Goal: Task Accomplishment & Management: Use online tool/utility

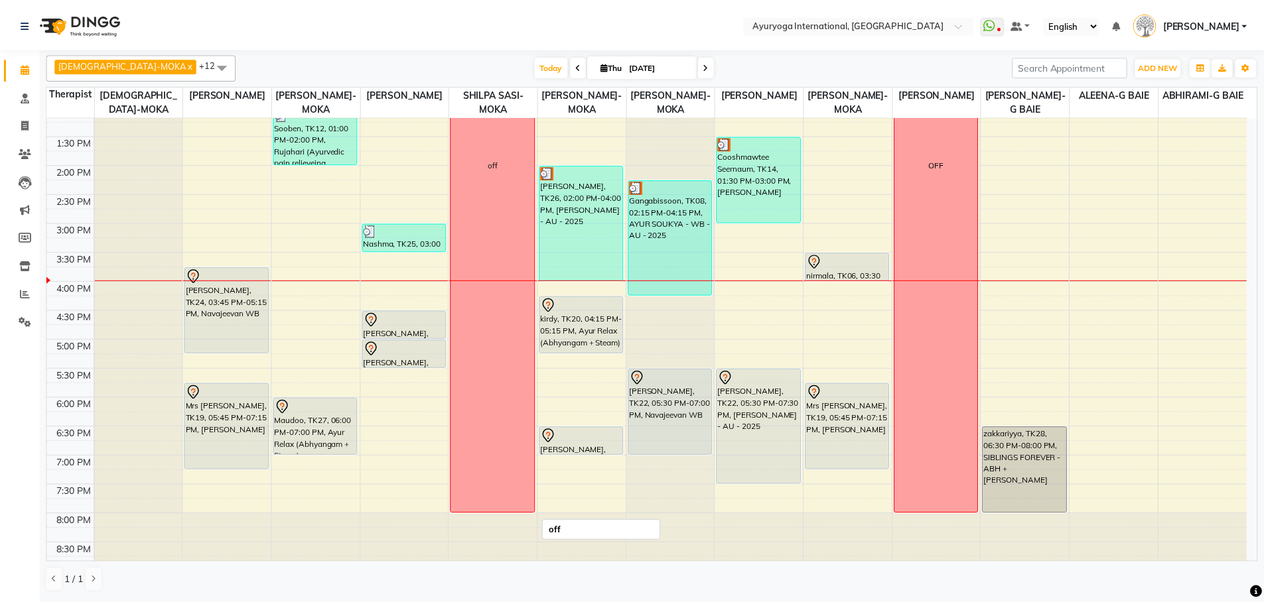
scroll to position [385, 0]
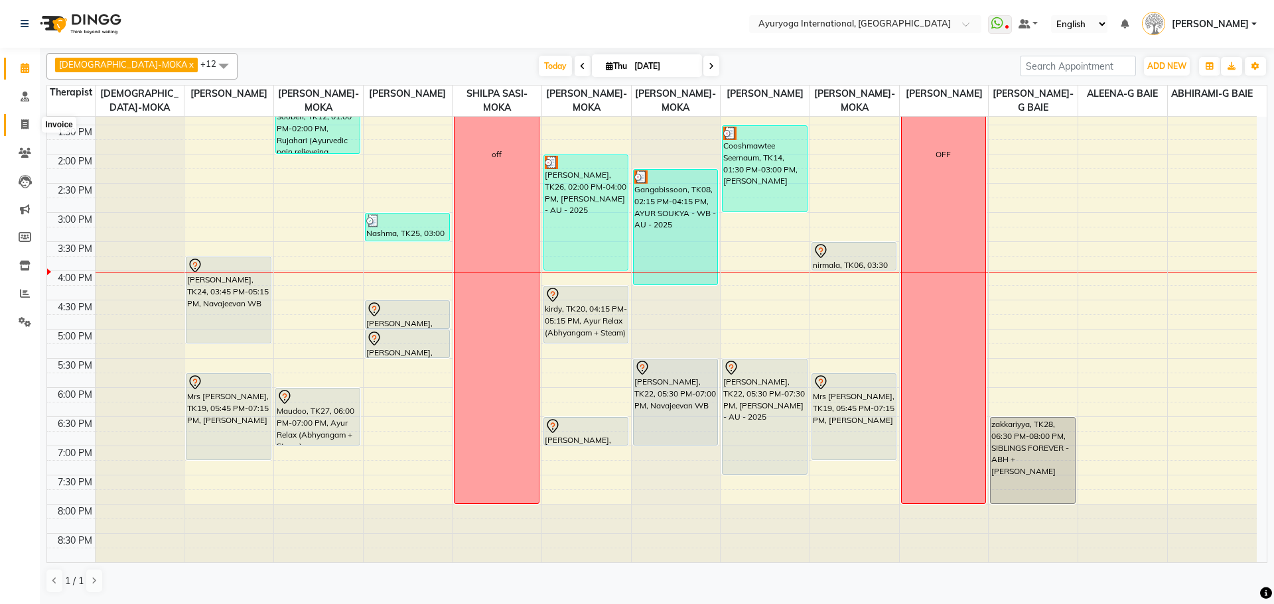
click at [33, 127] on span at bounding box center [24, 124] width 23 height 15
select select "service"
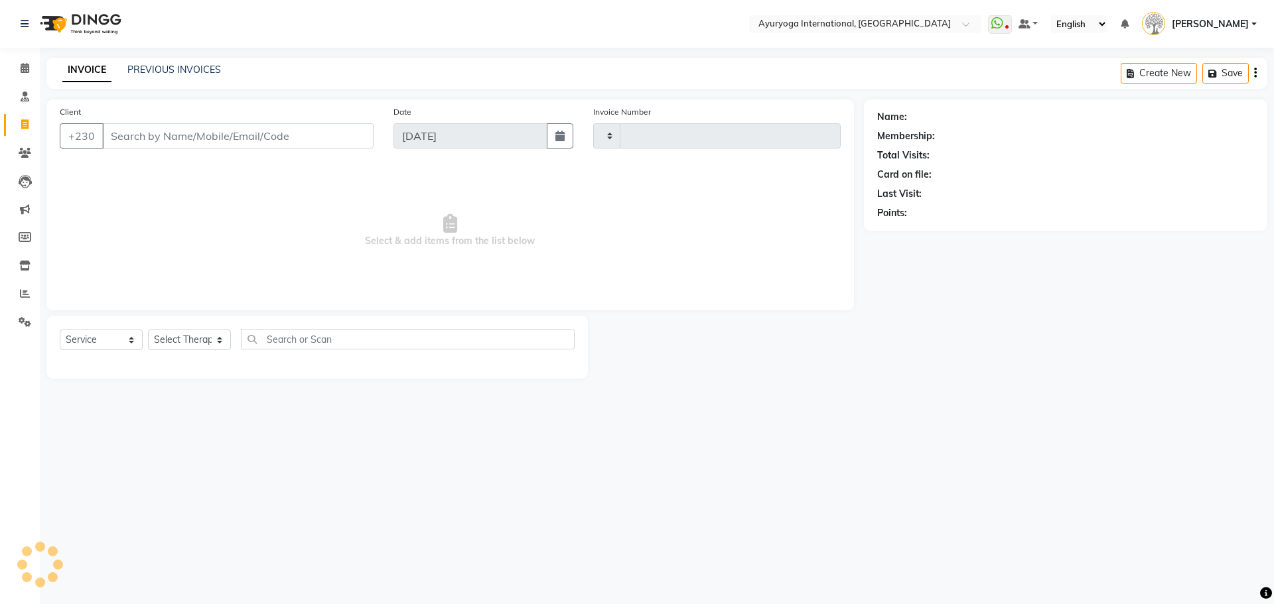
type input "5195"
select select "730"
click at [172, 70] on link "PREVIOUS INVOICES" at bounding box center [174, 70] width 94 height 12
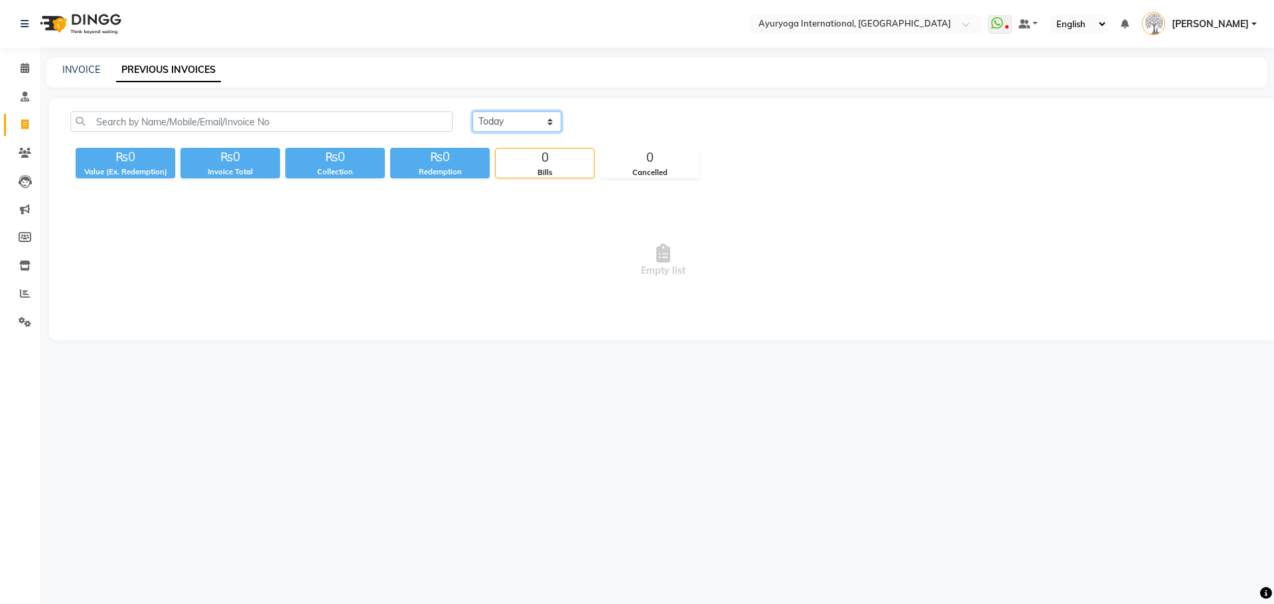
click at [529, 113] on select "[DATE] [DATE] Custom Range" at bounding box center [516, 121] width 89 height 21
select select "range"
click at [472, 111] on select "[DATE] [DATE] Custom Range" at bounding box center [516, 121] width 89 height 21
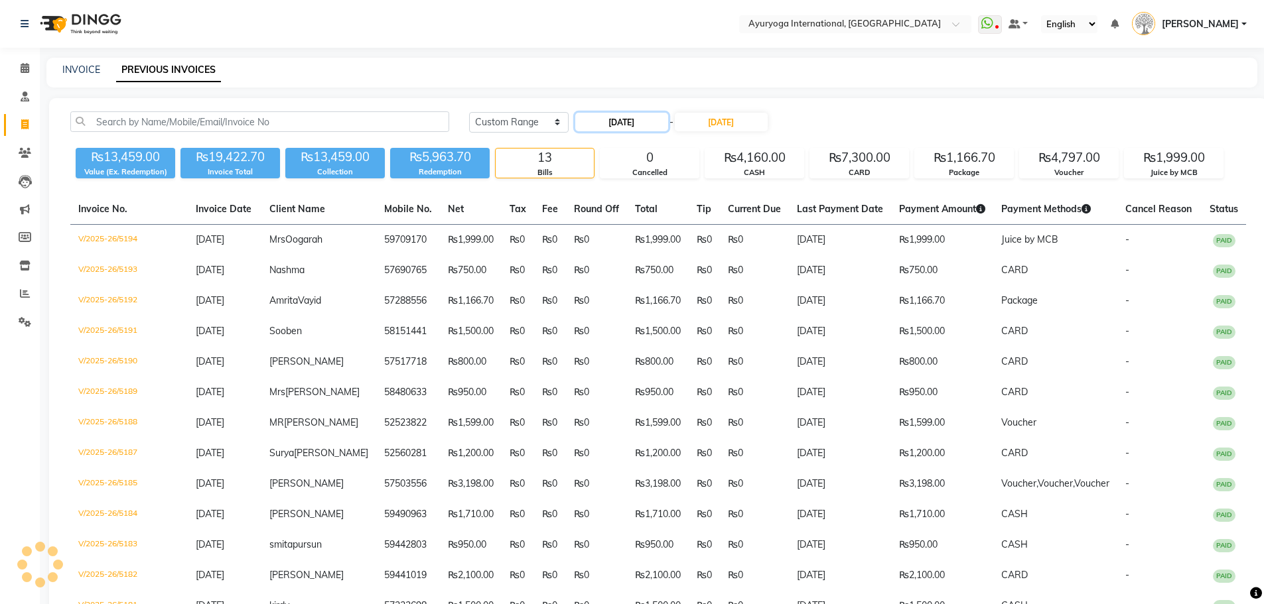
click at [625, 124] on input "[DATE]" at bounding box center [621, 122] width 93 height 19
select select "9"
select select "2025"
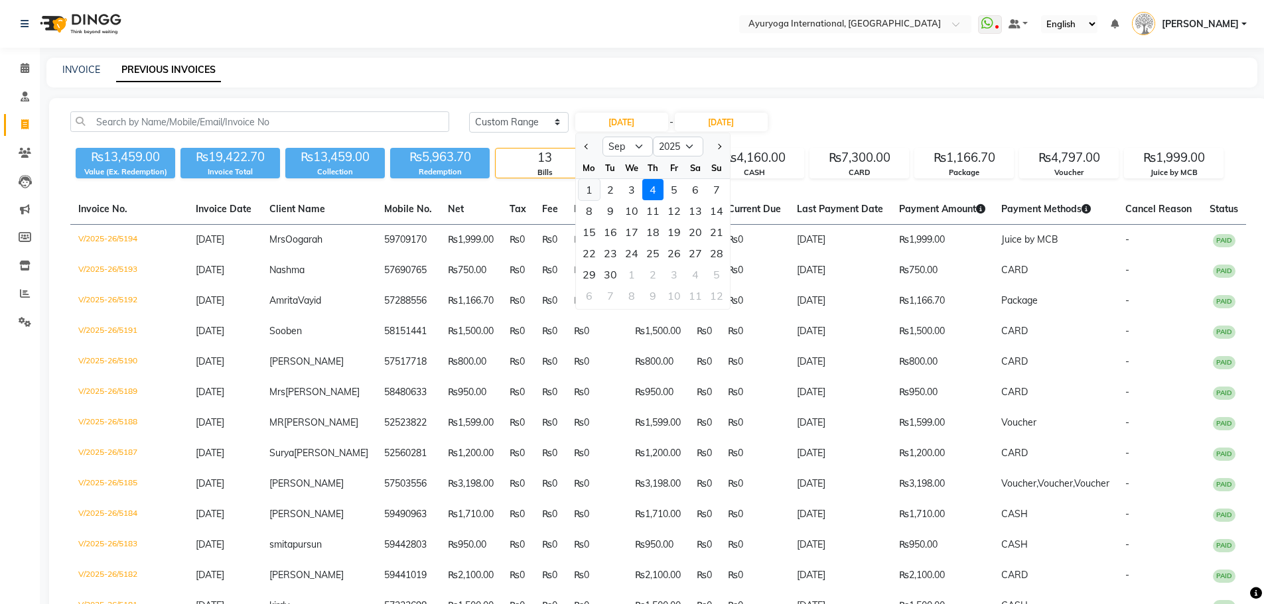
click at [591, 189] on div "1" at bounding box center [589, 189] width 21 height 21
type input "[DATE]"
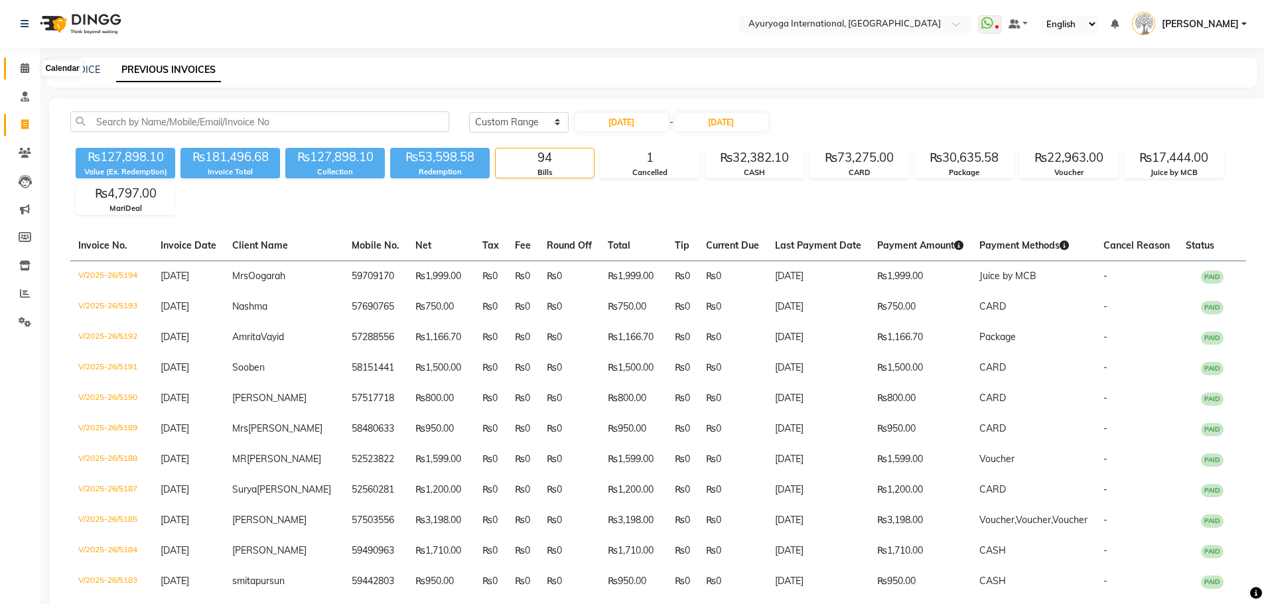
click at [28, 64] on icon at bounding box center [25, 68] width 9 height 10
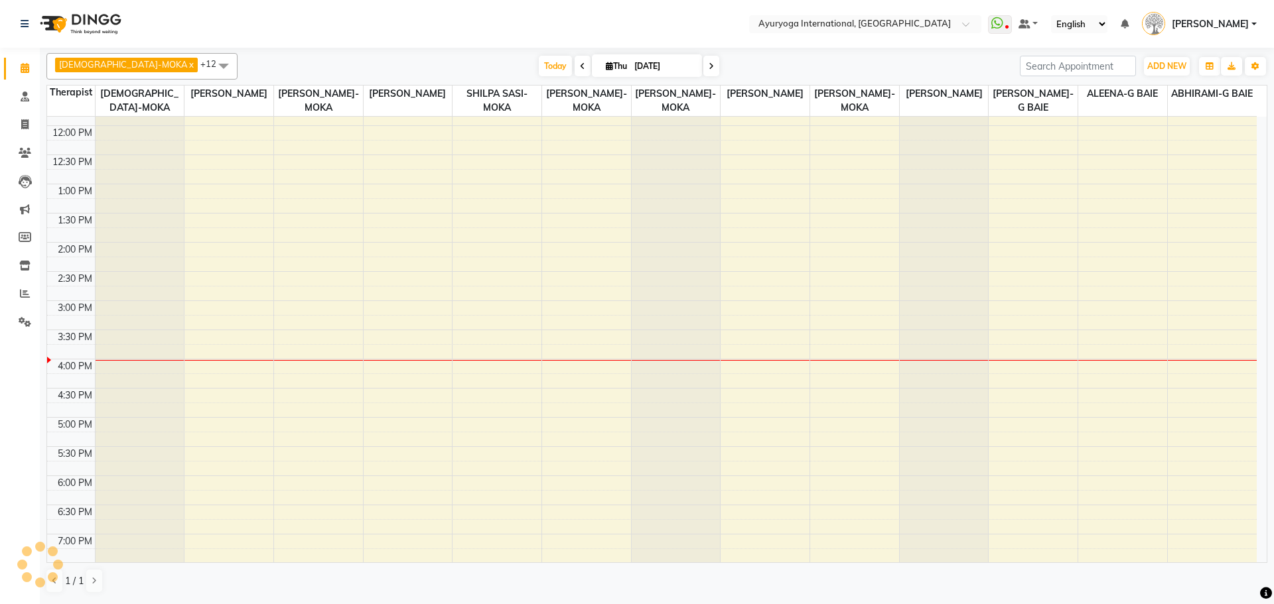
scroll to position [332, 0]
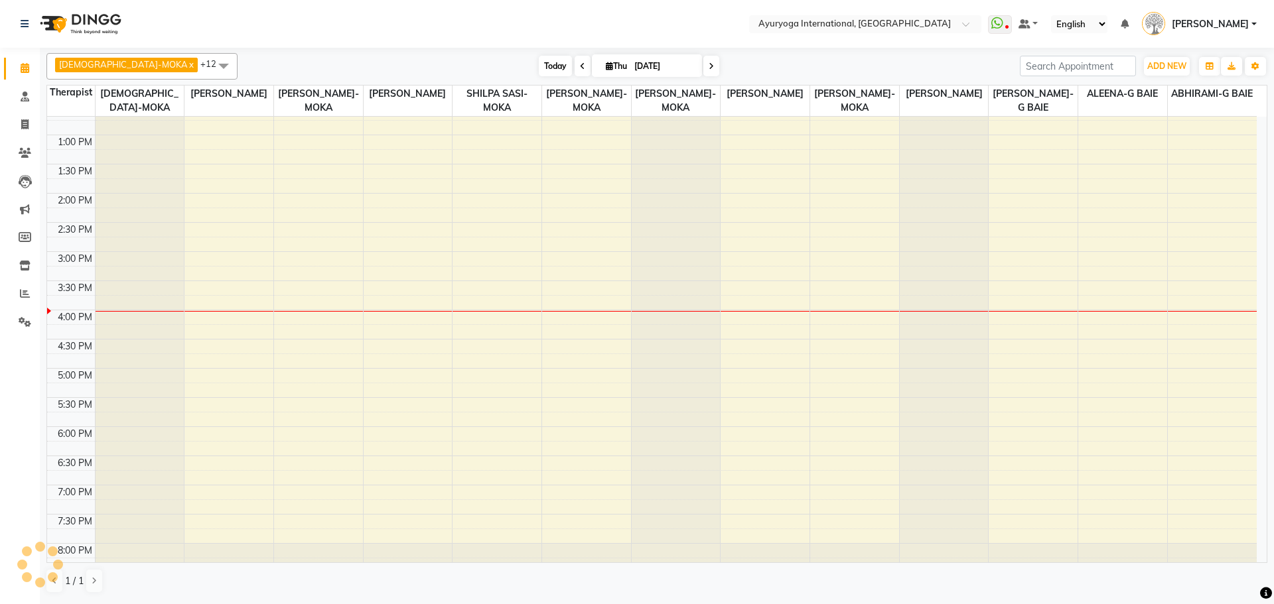
click at [539, 64] on span "Today" at bounding box center [555, 66] width 33 height 21
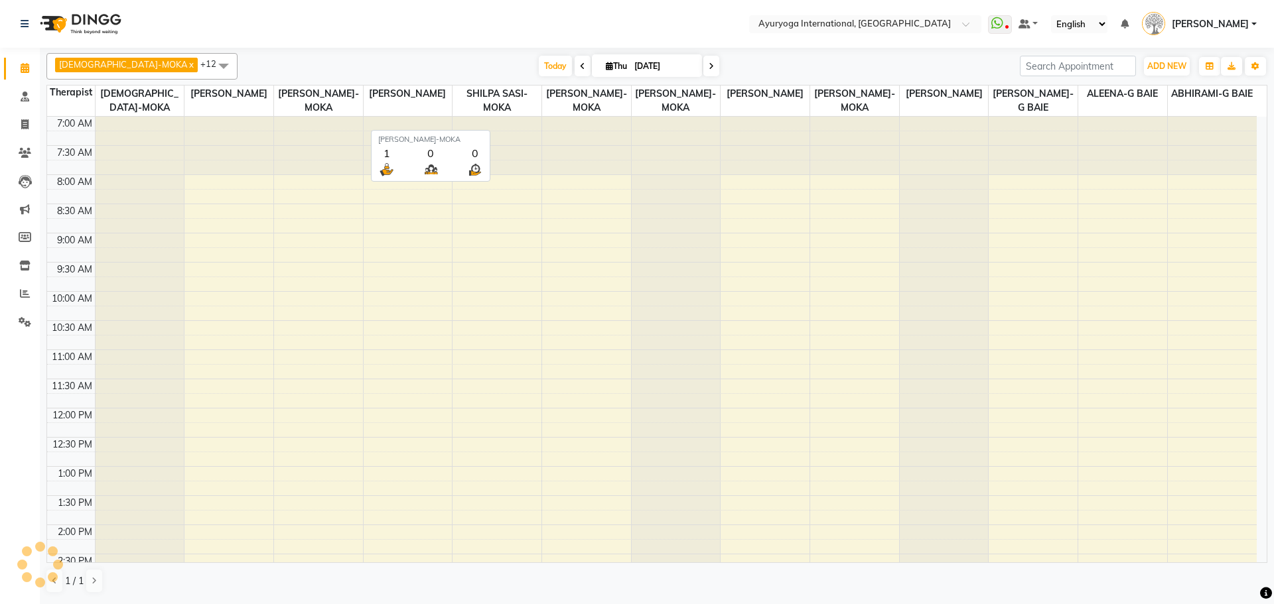
scroll to position [385, 0]
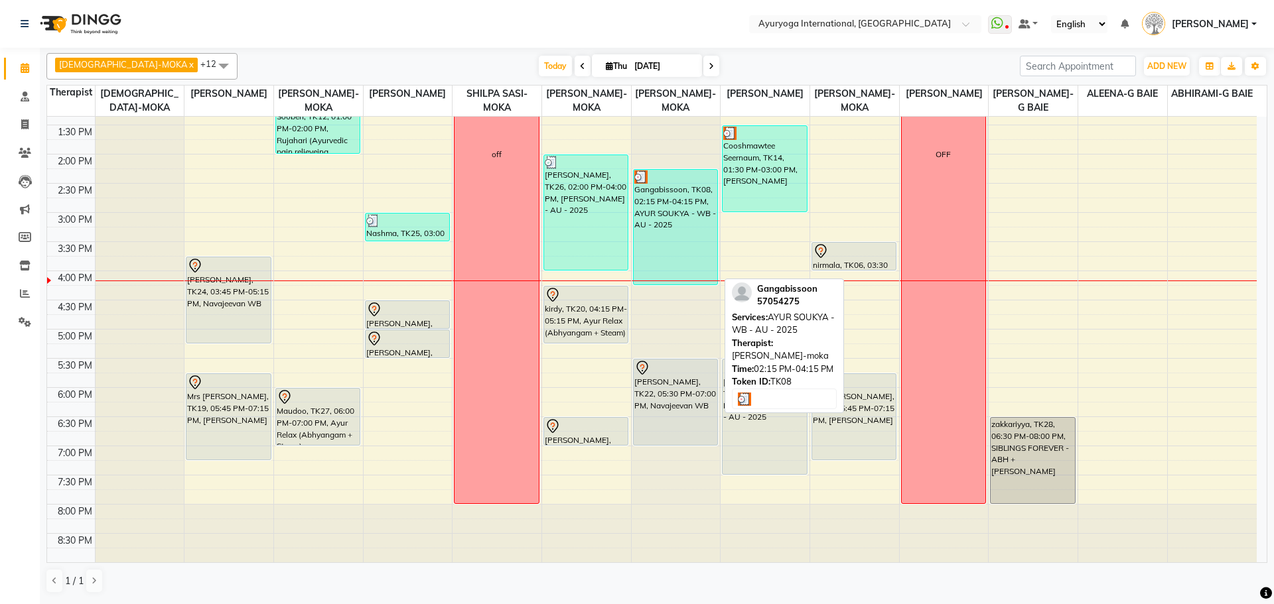
click at [677, 219] on div "Gangabissoon, TK08, 02:15 PM-04:15 PM, AYUR SOUKYA - WB - AU - 2025" at bounding box center [676, 227] width 84 height 115
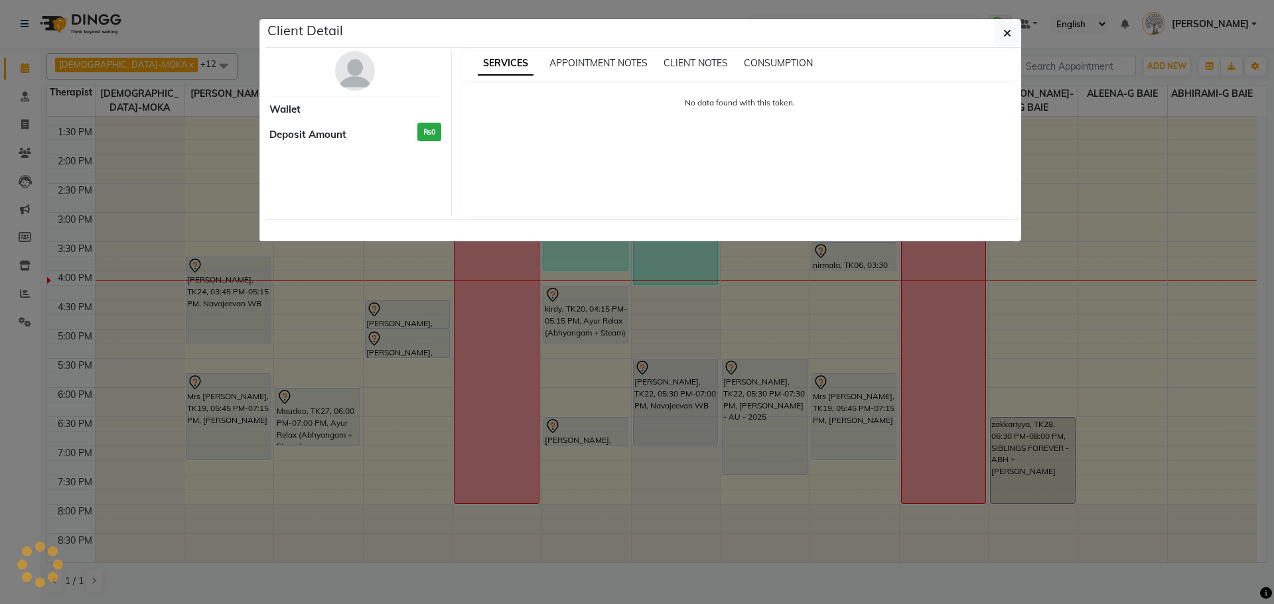
select select "3"
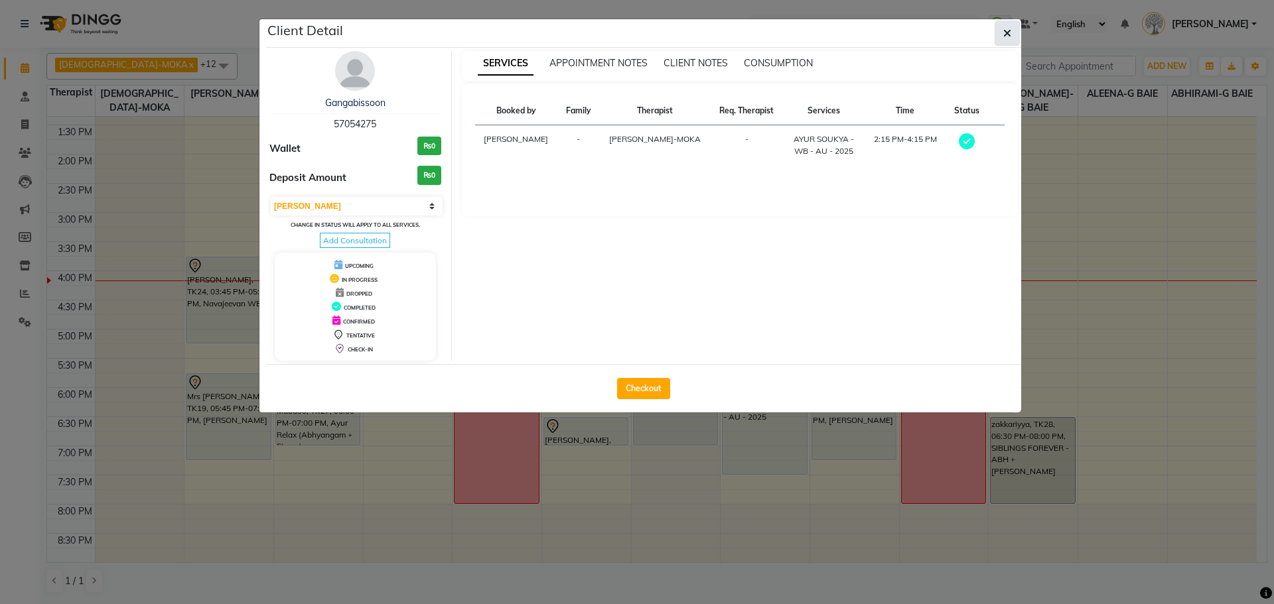
drag, startPoint x: 1008, startPoint y: 37, endPoint x: 1066, endPoint y: 31, distance: 58.8
click at [1009, 37] on icon "button" at bounding box center [1007, 33] width 8 height 11
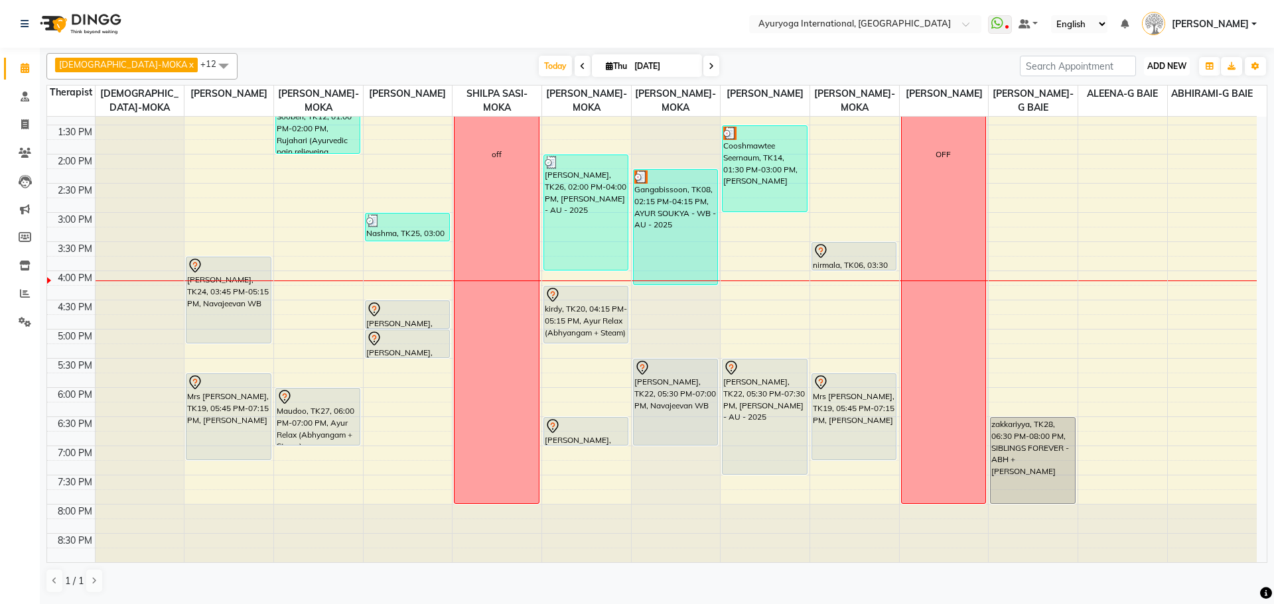
click at [1160, 70] on span "ADD NEW" at bounding box center [1166, 66] width 39 height 10
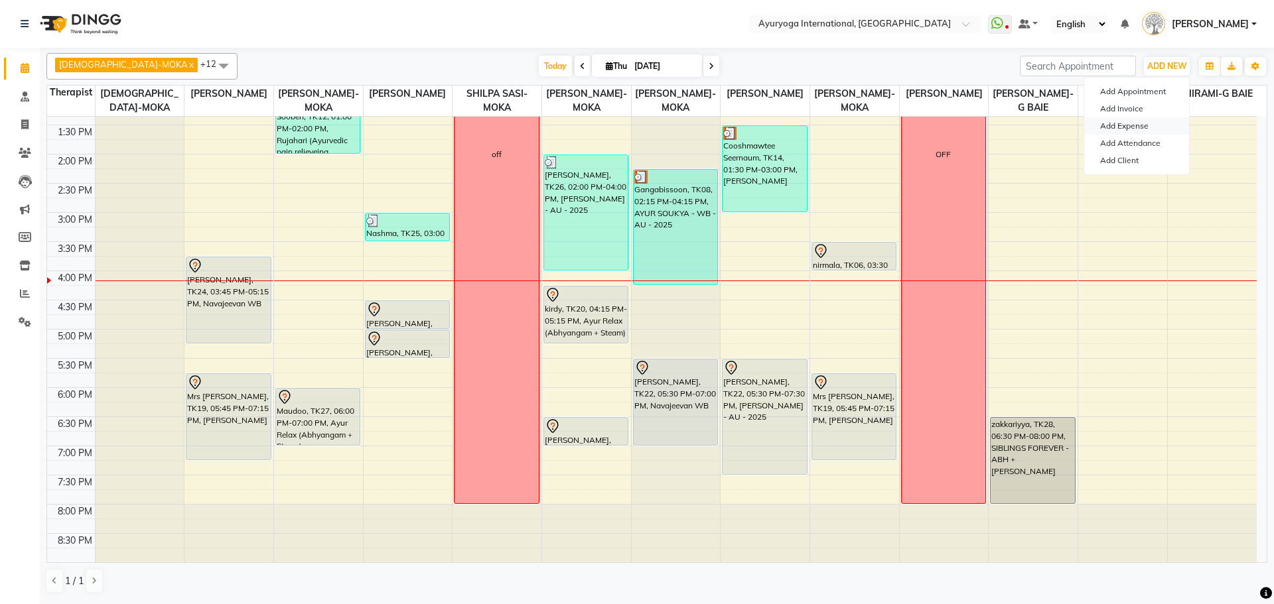
click at [1129, 125] on link "Add Expense" at bounding box center [1136, 125] width 105 height 17
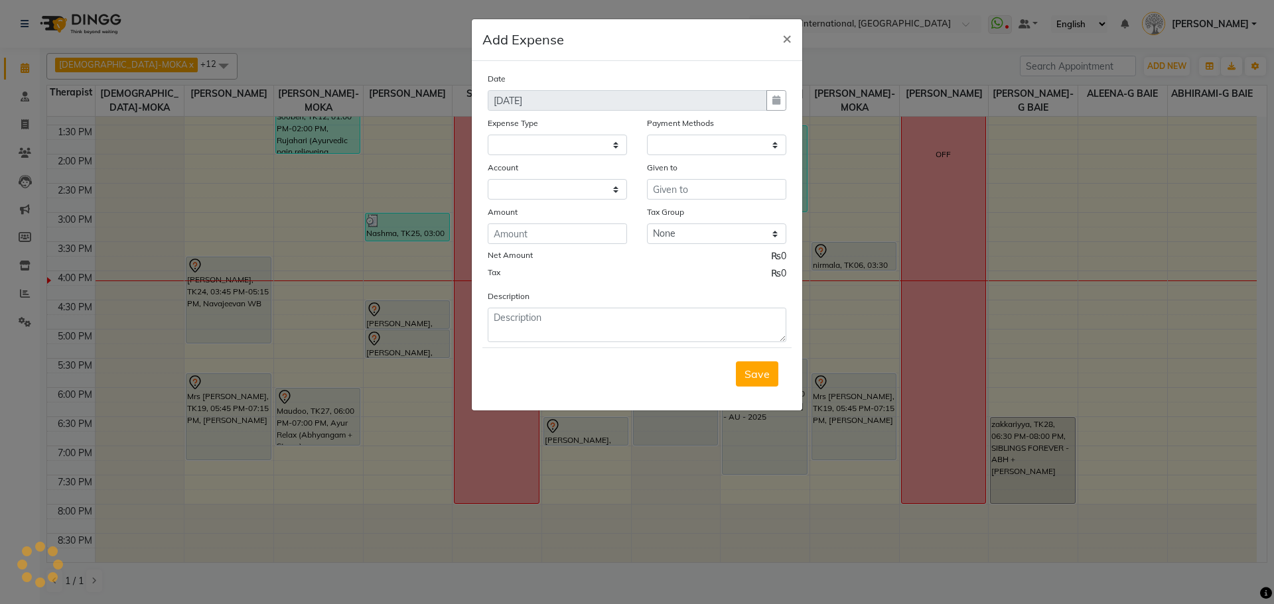
select select
select select "1"
select select "2477"
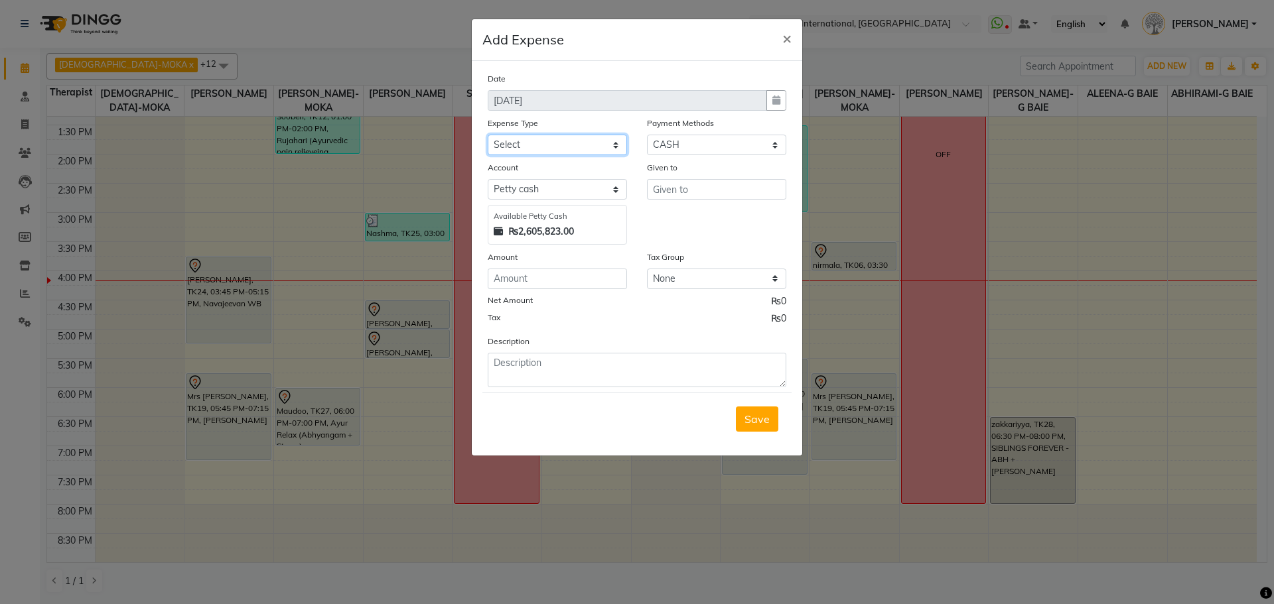
click at [592, 147] on select "Select Advertising and Promotional Expenses Audit Charge BANK CHARGES CAR LOAN …" at bounding box center [557, 145] width 139 height 21
select select "24382"
click at [488, 135] on select "Select Advertising and Promotional Expenses Audit Charge BANK CHARGES CAR LOAN …" at bounding box center [557, 145] width 139 height 21
click at [718, 196] on input "text" at bounding box center [716, 189] width 139 height 21
type input "Interior Solutions"
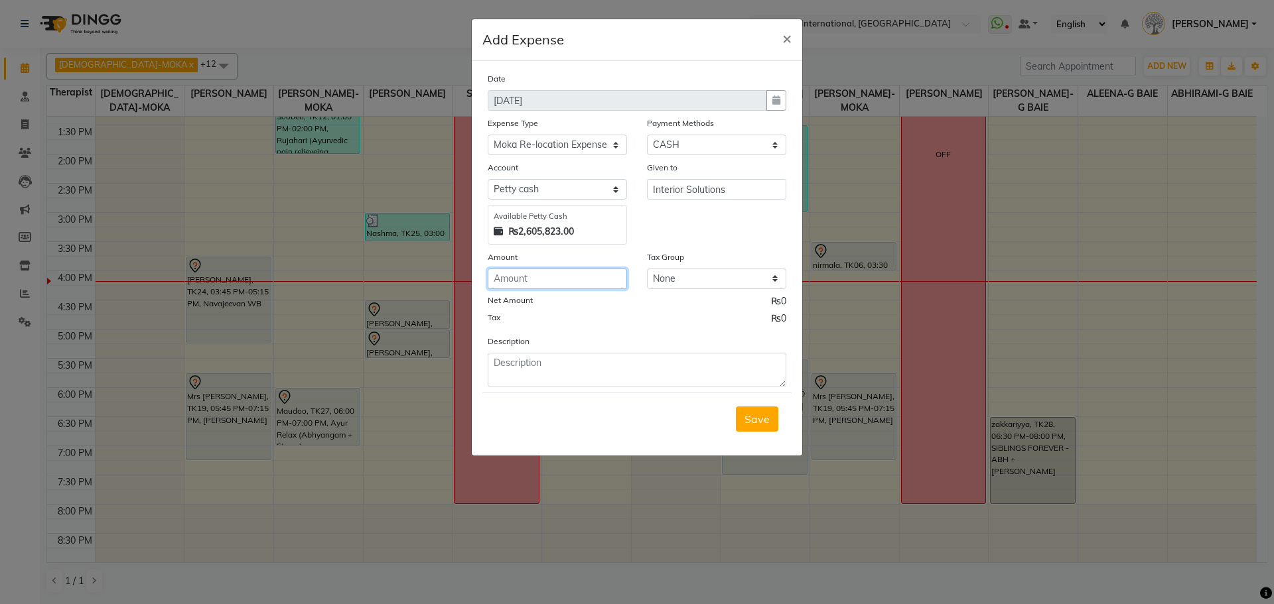
click at [588, 273] on input "number" at bounding box center [557, 279] width 139 height 21
type input "1185"
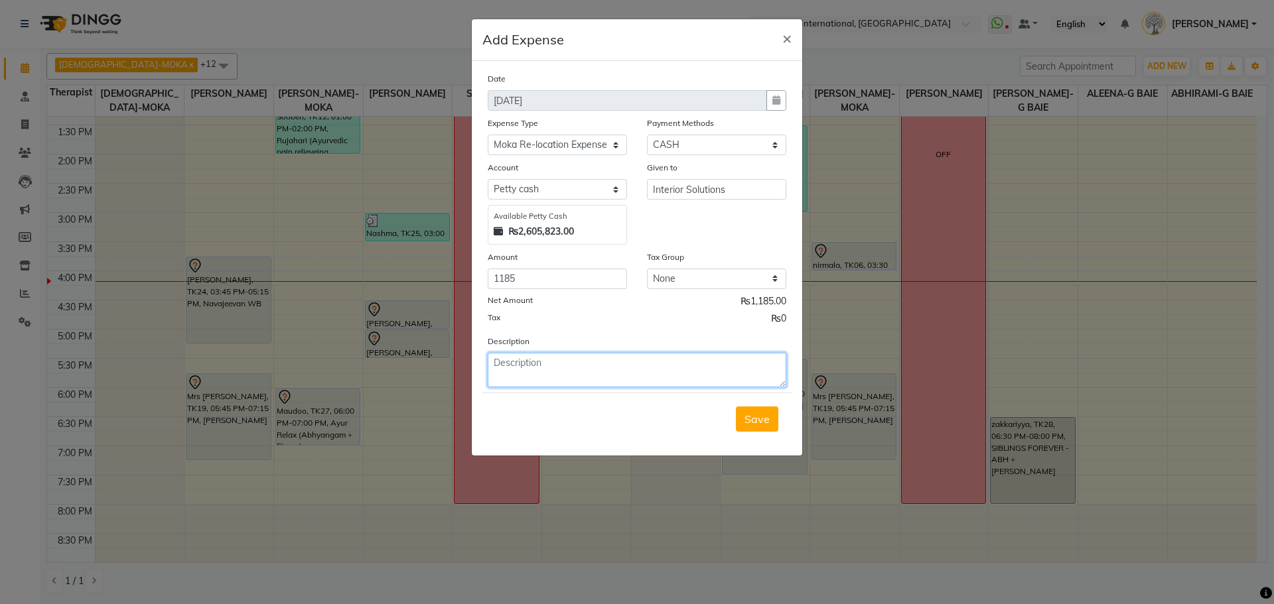
click at [607, 368] on textarea at bounding box center [637, 370] width 299 height 34
type textarea "C"
type textarea "Bought Mastic 28kg"
click at [742, 415] on button "Save" at bounding box center [757, 419] width 42 height 25
